Goal: Navigation & Orientation: Locate item on page

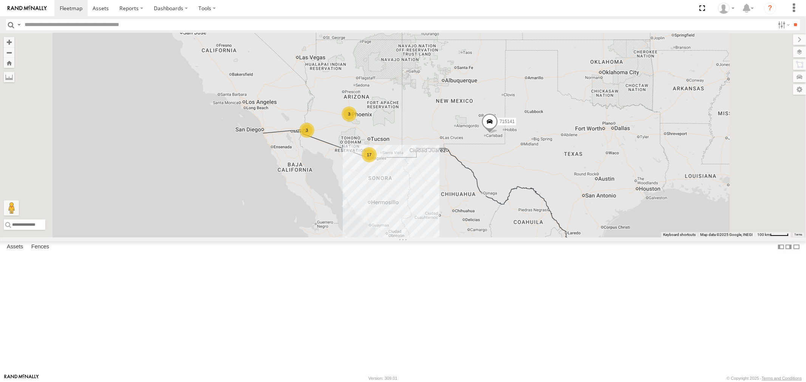
click at [0, 0] on div "715145" at bounding box center [0, 0] width 0 height 0
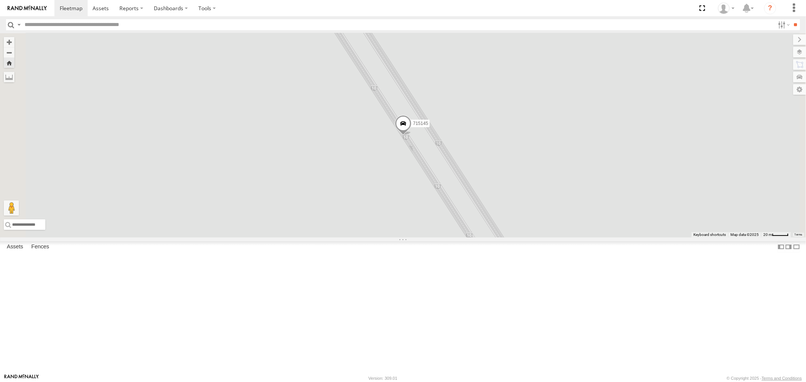
click at [537, 48] on label at bounding box center [799, 52] width 13 height 11
click at [0, 0] on span "Basemaps" at bounding box center [0, 0] width 0 height 0
click at [0, 0] on span "Satellite" at bounding box center [0, 0] width 0 height 0
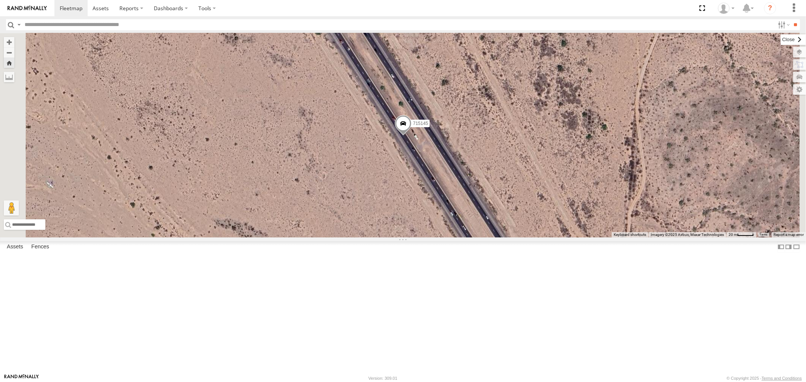
click at [537, 38] on label at bounding box center [793, 39] width 25 height 11
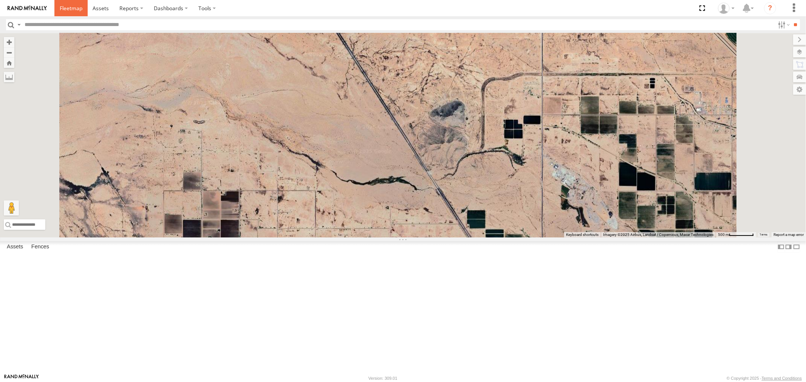
click at [65, 9] on span at bounding box center [71, 8] width 23 height 7
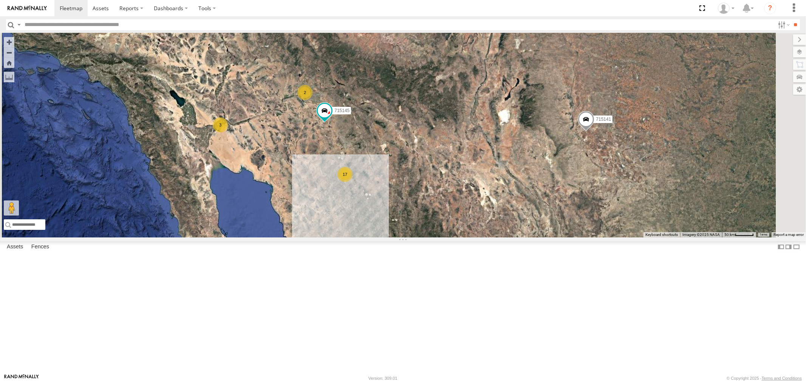
click at [0, 0] on div "715141" at bounding box center [0, 0] width 0 height 0
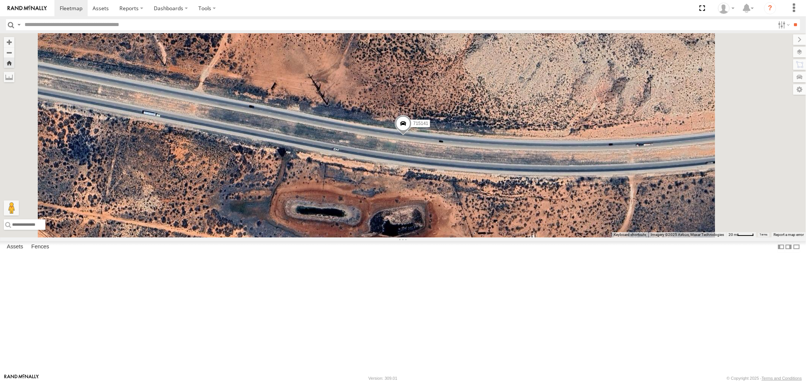
click at [0, 0] on div "P9" at bounding box center [0, 0] width 0 height 0
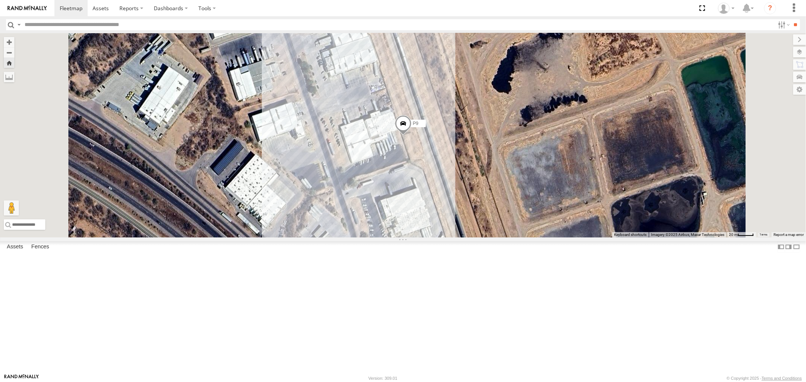
click at [0, 0] on div "714809" at bounding box center [0, 0] width 0 height 0
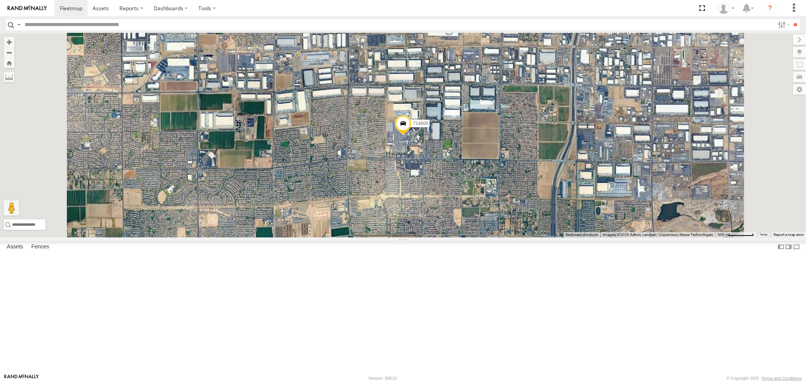
click at [0, 0] on div "P13 ([PERSON_NAME])" at bounding box center [0, 0] width 0 height 0
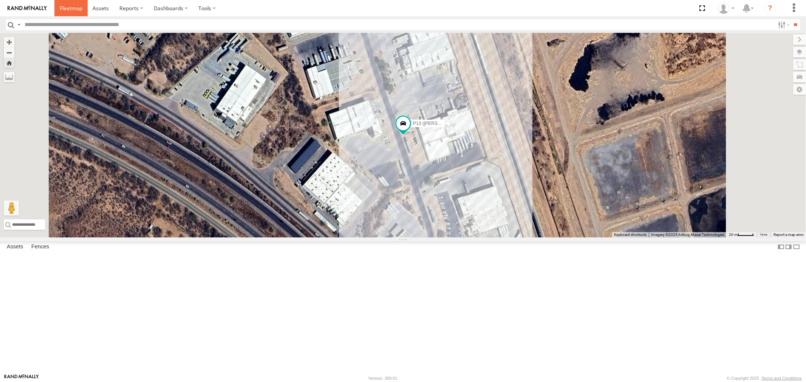
click at [73, 9] on span at bounding box center [71, 8] width 23 height 7
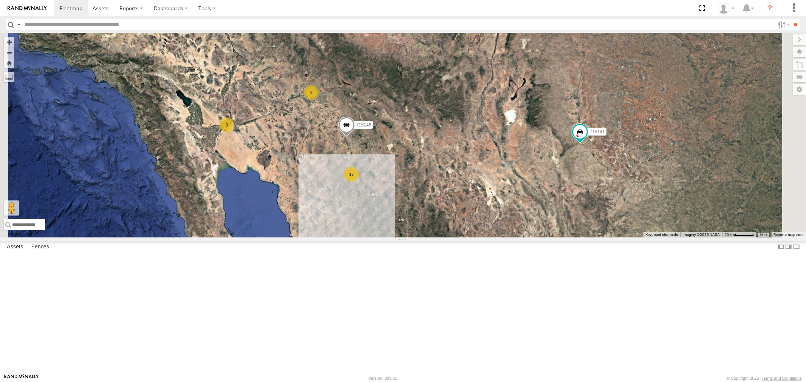
click at [0, 0] on div "715141" at bounding box center [0, 0] width 0 height 0
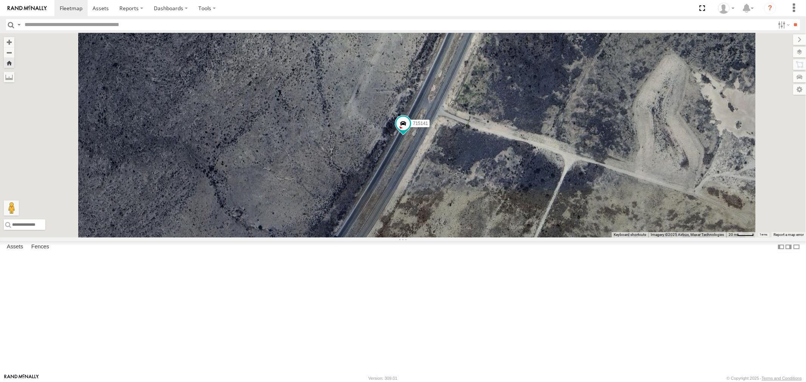
click at [0, 0] on div "P13 ([PERSON_NAME])" at bounding box center [0, 0] width 0 height 0
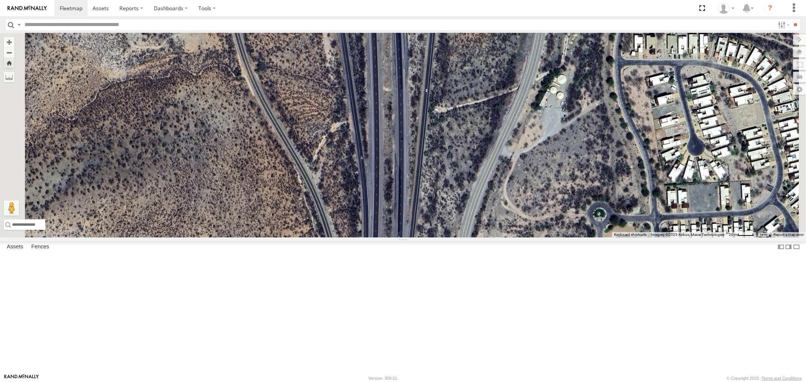
click at [0, 0] on div "P13 ([PERSON_NAME])" at bounding box center [0, 0] width 0 height 0
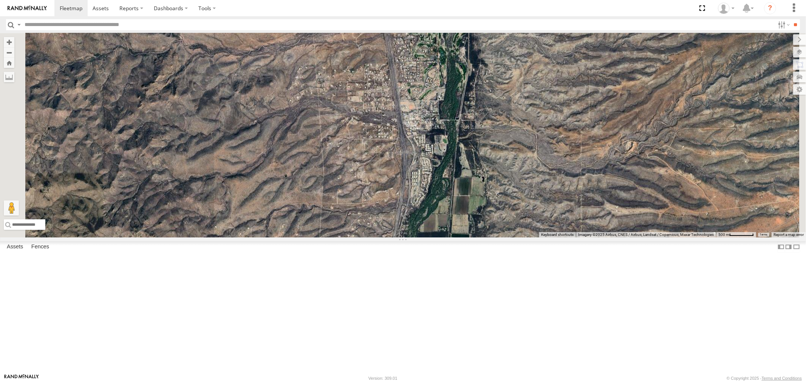
click at [0, 0] on div "P13 ([PERSON_NAME])" at bounding box center [0, 0] width 0 height 0
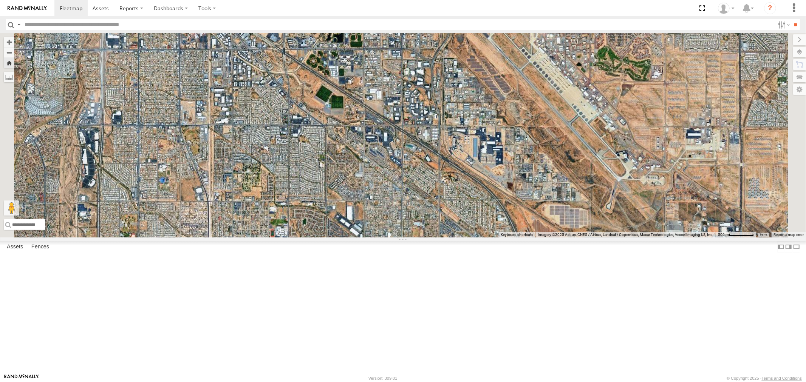
click at [0, 0] on div "P13 ([PERSON_NAME])" at bounding box center [0, 0] width 0 height 0
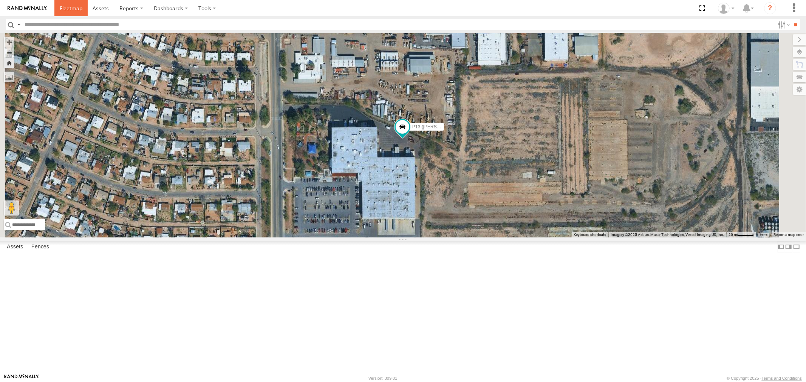
click at [65, 7] on span at bounding box center [71, 8] width 23 height 7
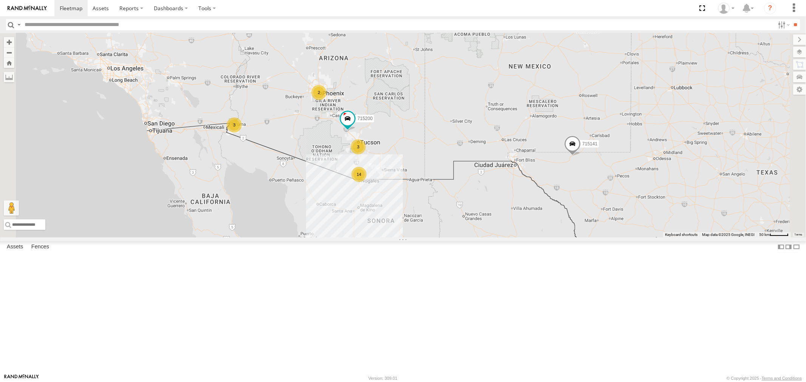
click at [0, 0] on div "715141" at bounding box center [0, 0] width 0 height 0
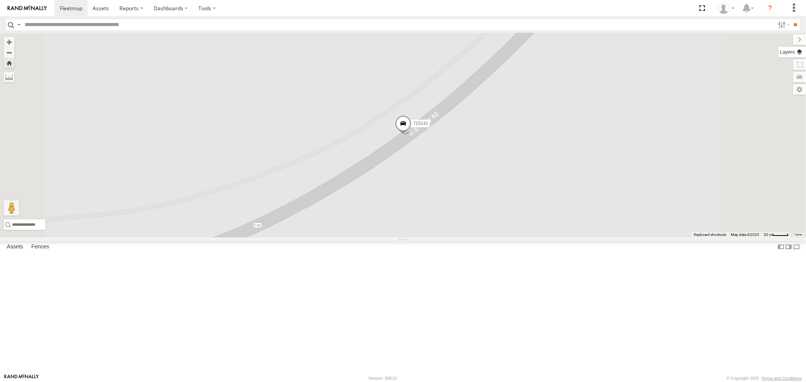
click at [803, 50] on label at bounding box center [792, 52] width 28 height 11
click at [0, 0] on span "Basemaps" at bounding box center [0, 0] width 0 height 0
click at [0, 0] on span "Satellite" at bounding box center [0, 0] width 0 height 0
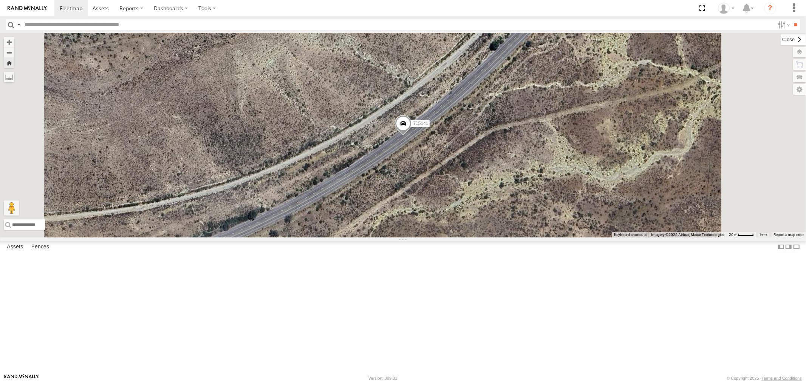
click at [781, 39] on label at bounding box center [793, 39] width 25 height 11
click at [70, 6] on span at bounding box center [71, 8] width 23 height 7
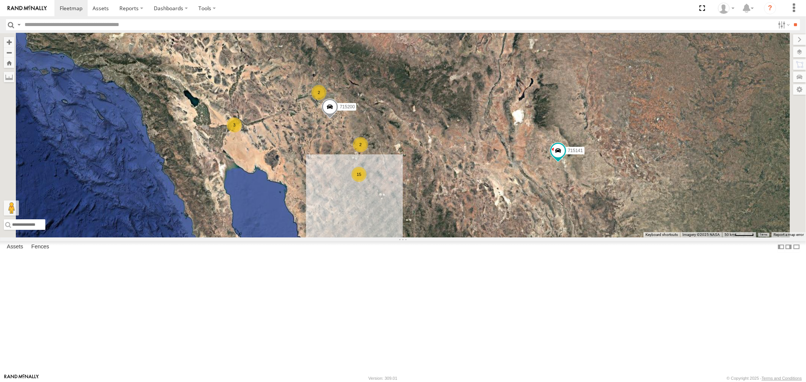
click at [0, 0] on div "All Assets" at bounding box center [0, 0] width 0 height 0
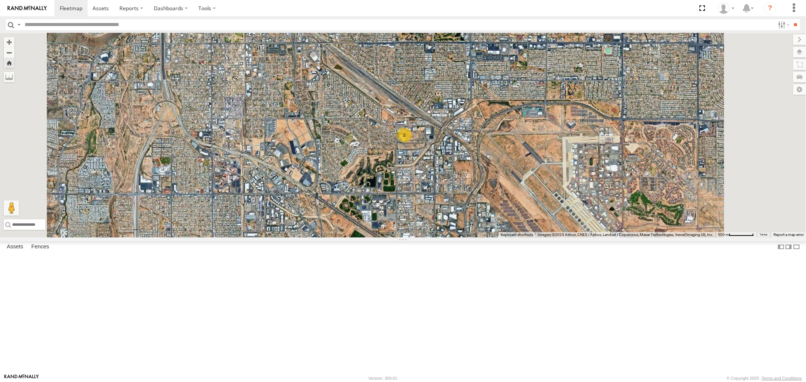
click at [0, 0] on div "P9" at bounding box center [0, 0] width 0 height 0
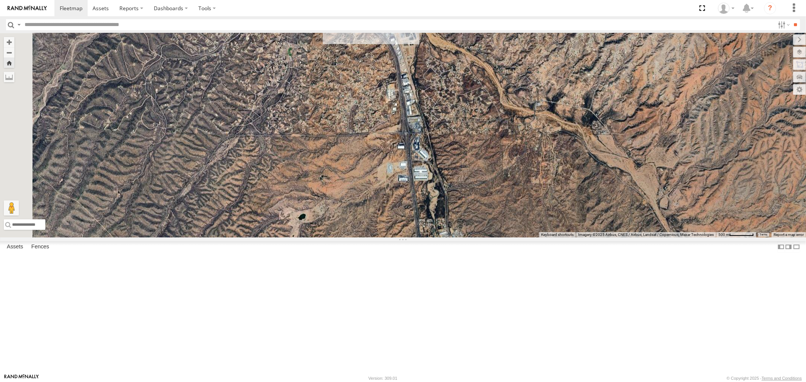
click at [0, 0] on div "All Assets" at bounding box center [0, 0] width 0 height 0
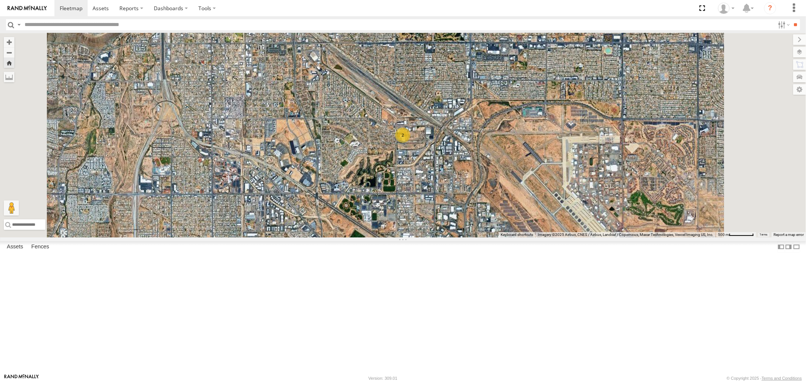
click at [0, 0] on div "P13 ([PERSON_NAME])" at bounding box center [0, 0] width 0 height 0
